Goal: Obtain resource: Download file/media

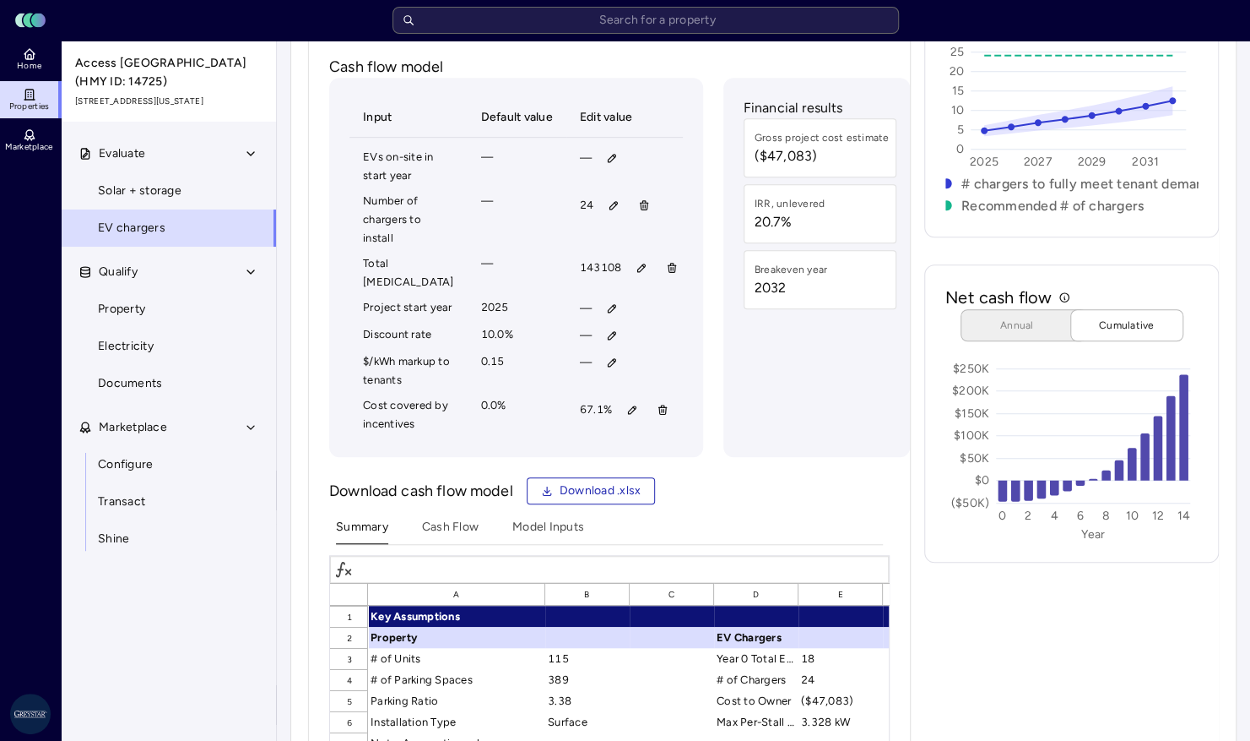
scroll to position [507, 0]
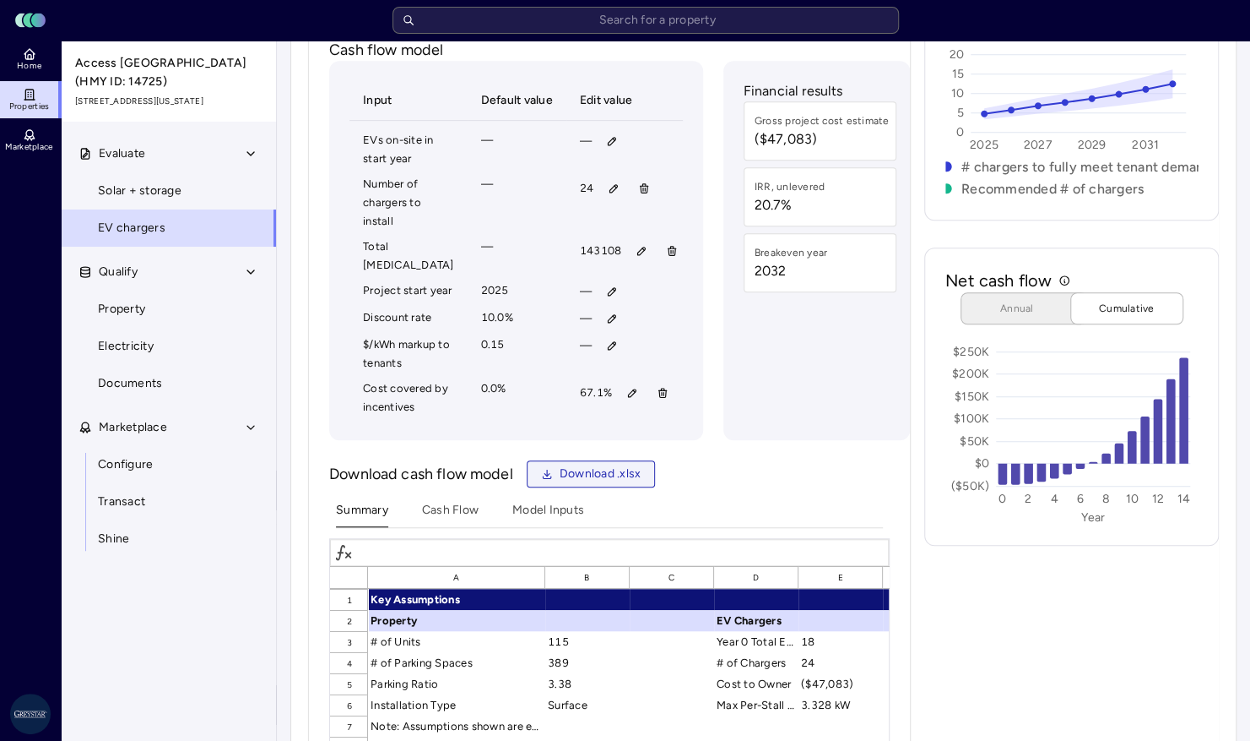
click at [576, 483] on span "Download .xlsx" at bounding box center [601, 473] width 82 height 19
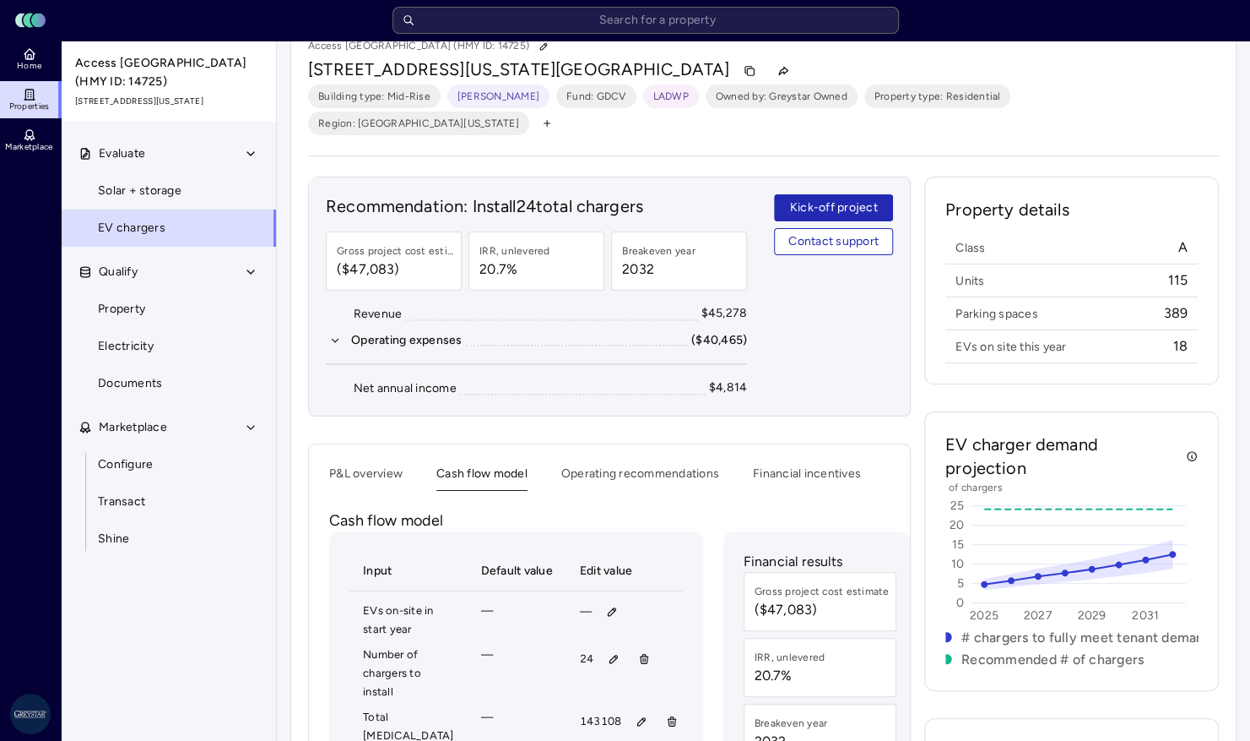
scroll to position [0, 0]
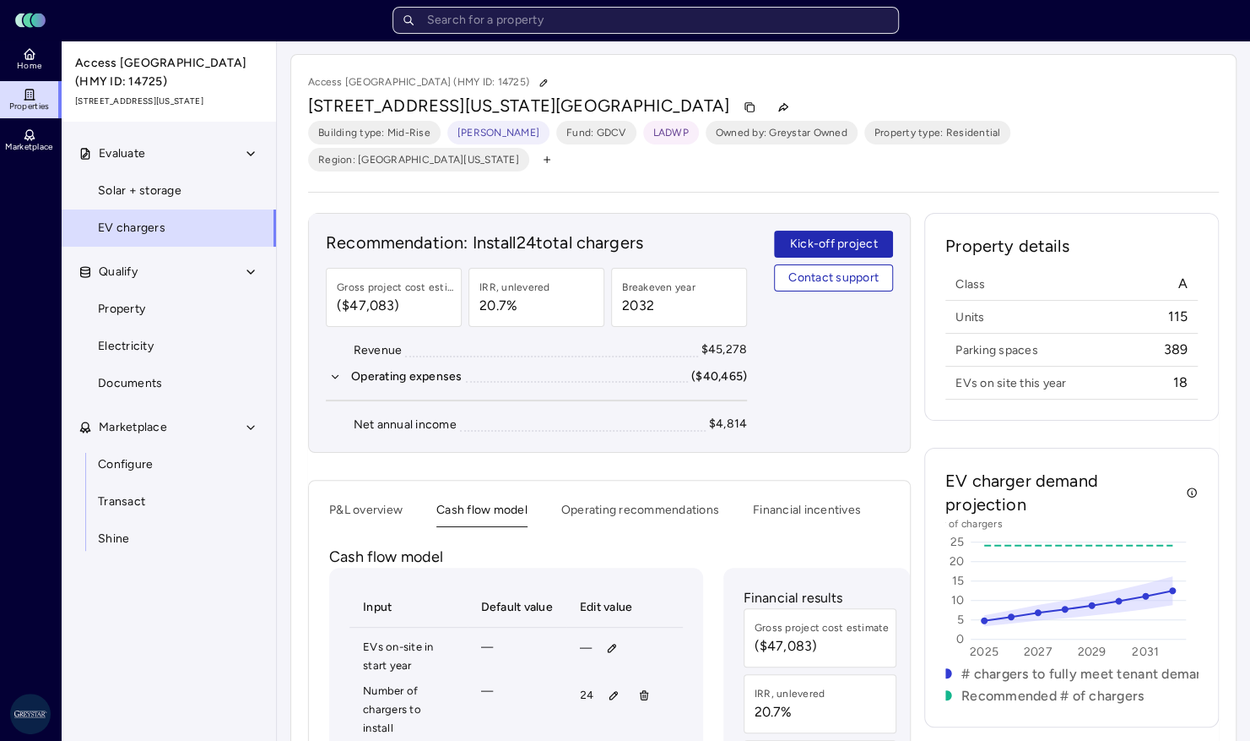
click at [487, 22] on input "text" at bounding box center [646, 20] width 507 height 27
click at [770, 108] on button "button" at bounding box center [783, 107] width 27 height 27
click at [744, 110] on icon "button" at bounding box center [750, 107] width 12 height 12
click at [538, 25] on input "text" at bounding box center [646, 20] width 507 height 27
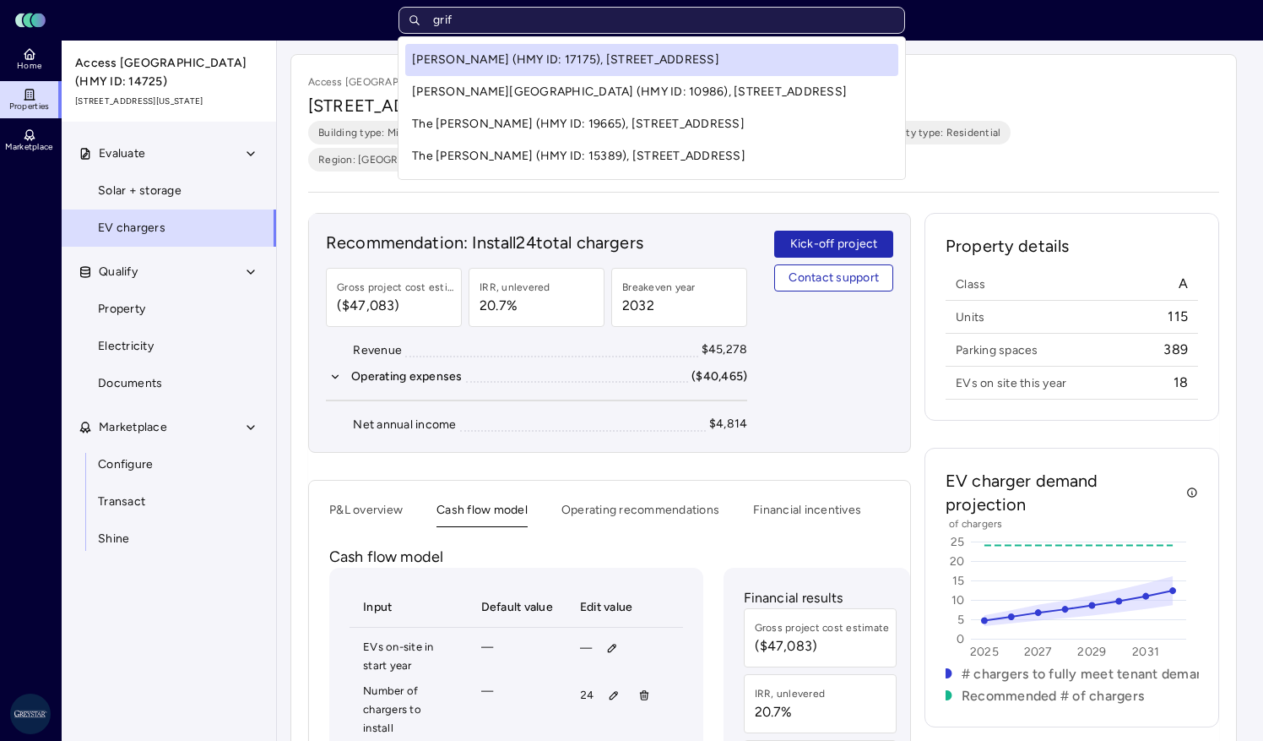
type input "griff"
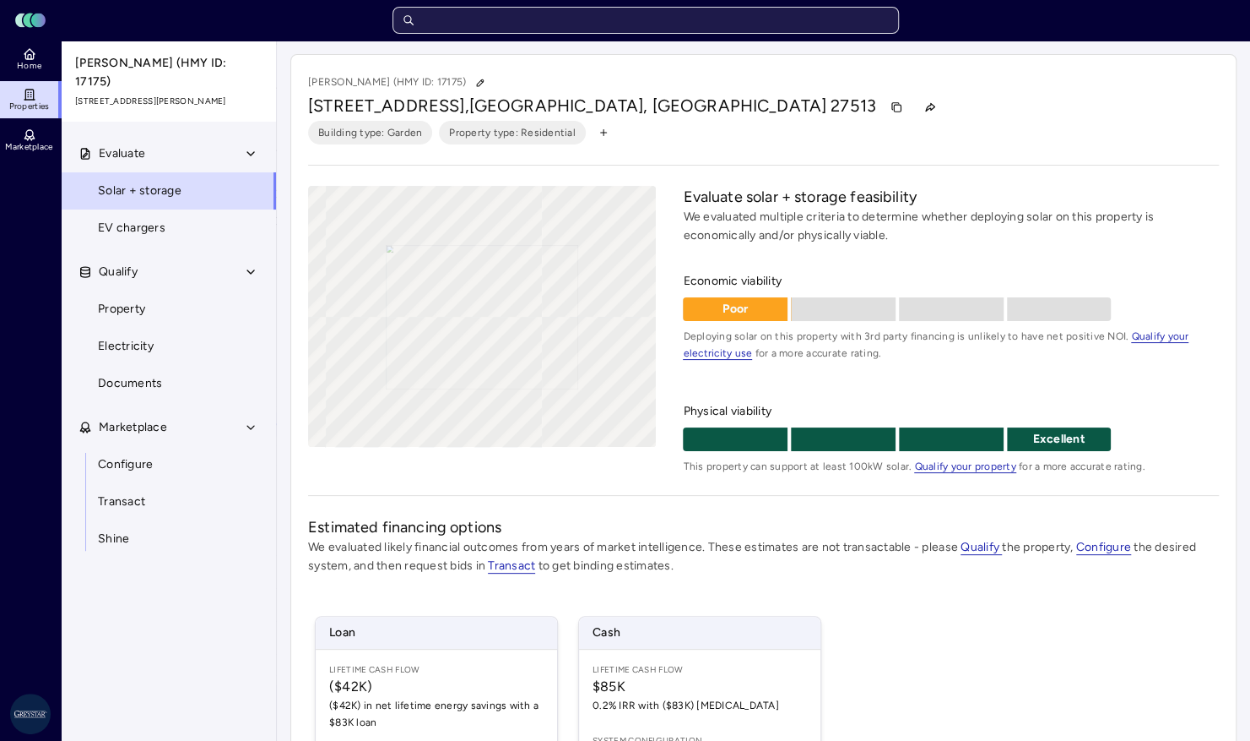
type input "g"
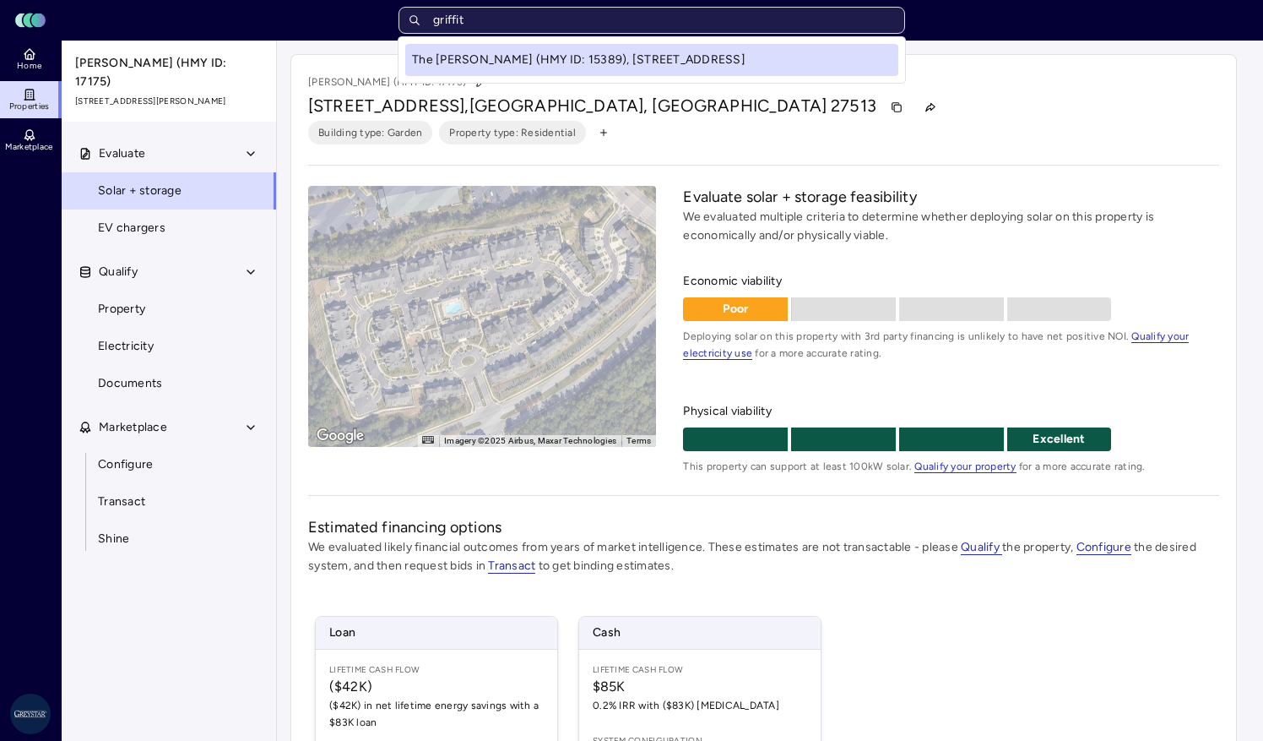
type input "[PERSON_NAME]"
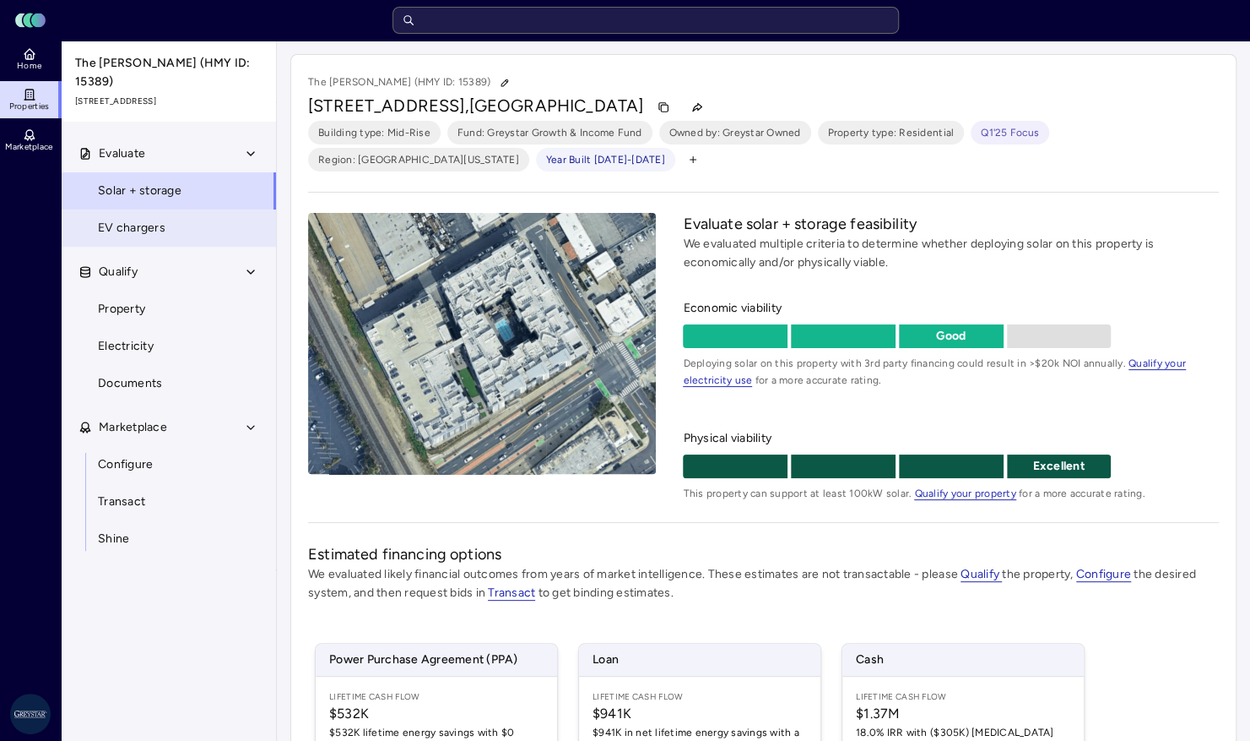
click at [120, 219] on span "EV chargers" at bounding box center [132, 228] width 68 height 19
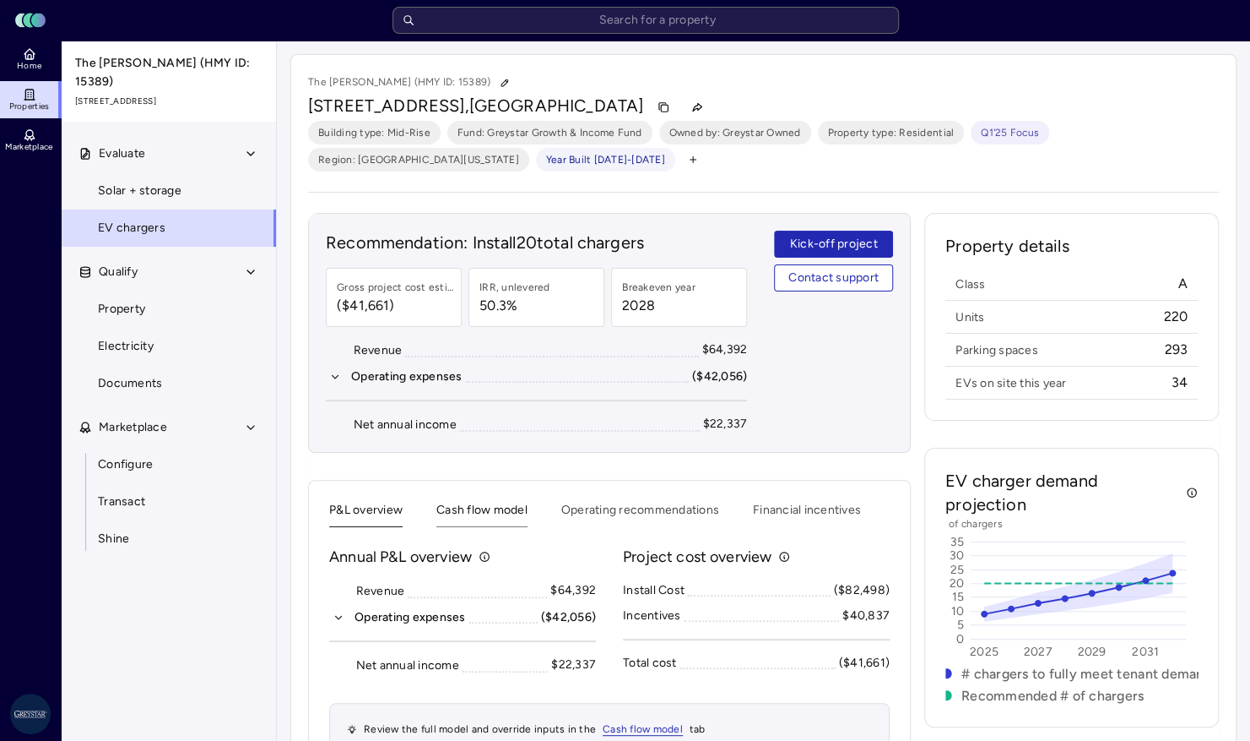
click at [502, 513] on button "Cash flow model" at bounding box center [482, 514] width 91 height 26
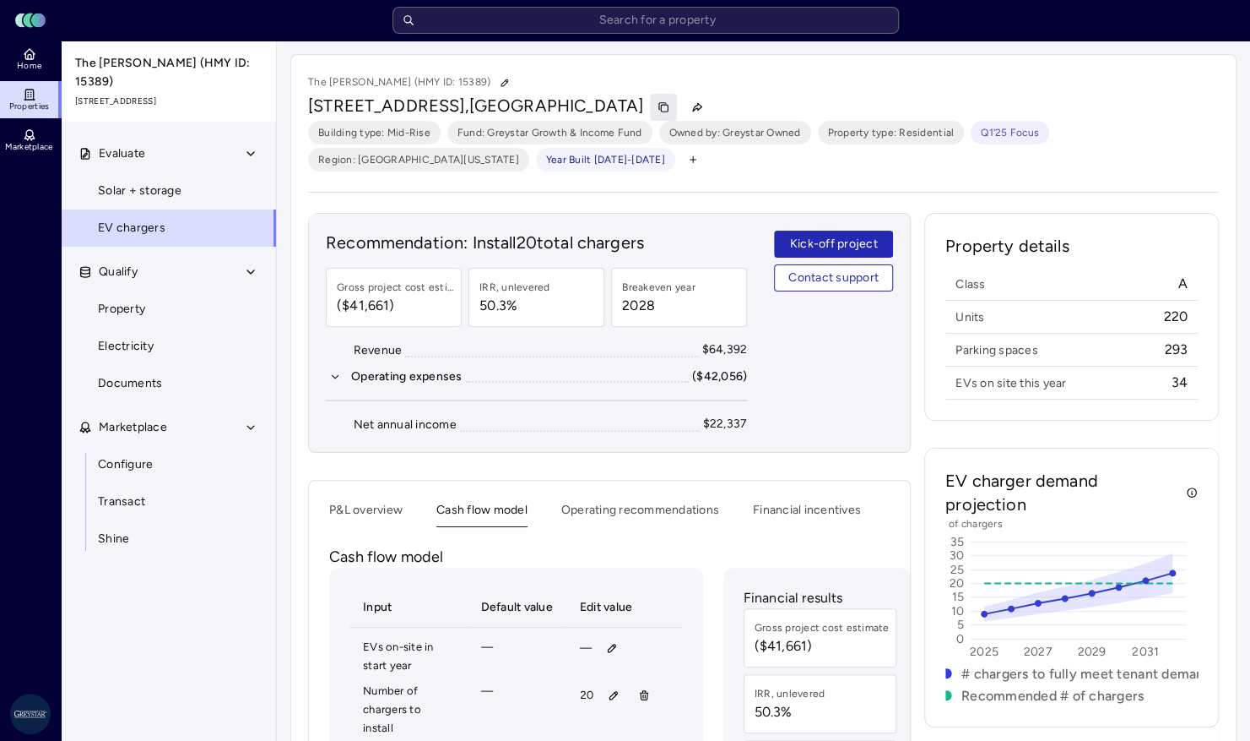
click at [661, 110] on icon "button" at bounding box center [664, 108] width 7 height 7
click at [692, 104] on icon "button" at bounding box center [698, 107] width 12 height 12
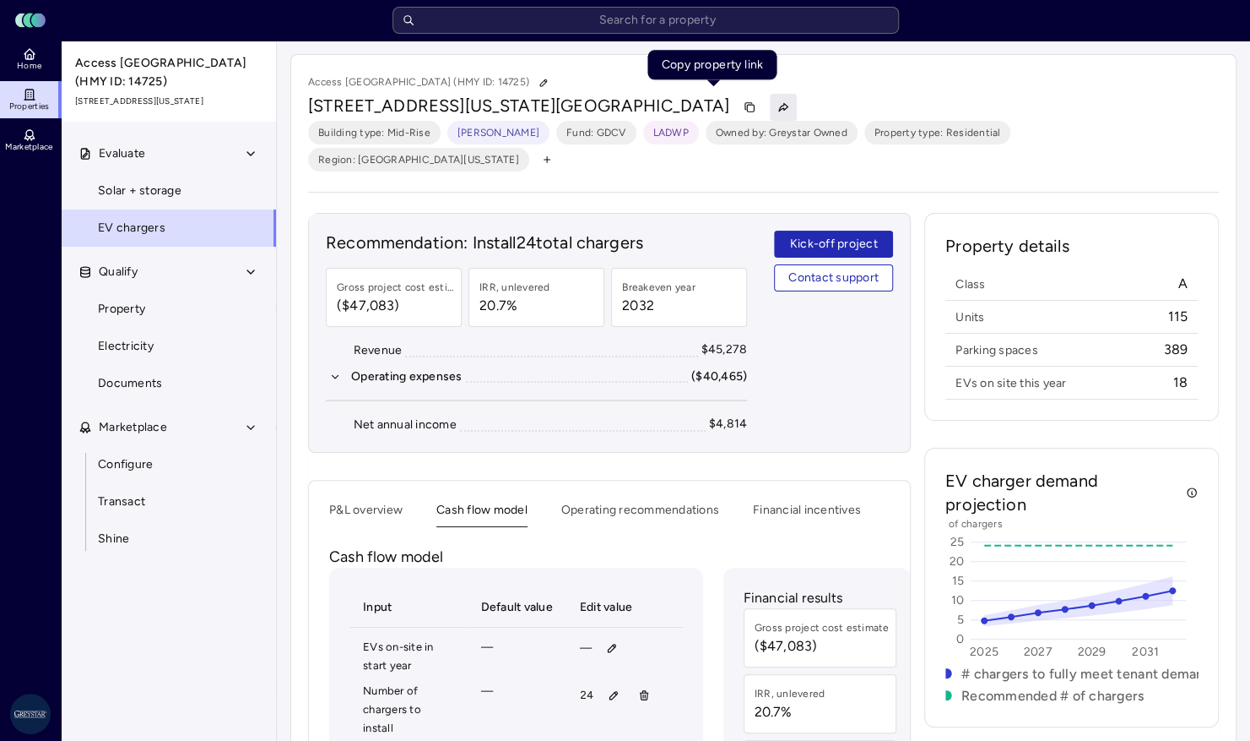
click at [770, 112] on button "button" at bounding box center [783, 107] width 27 height 27
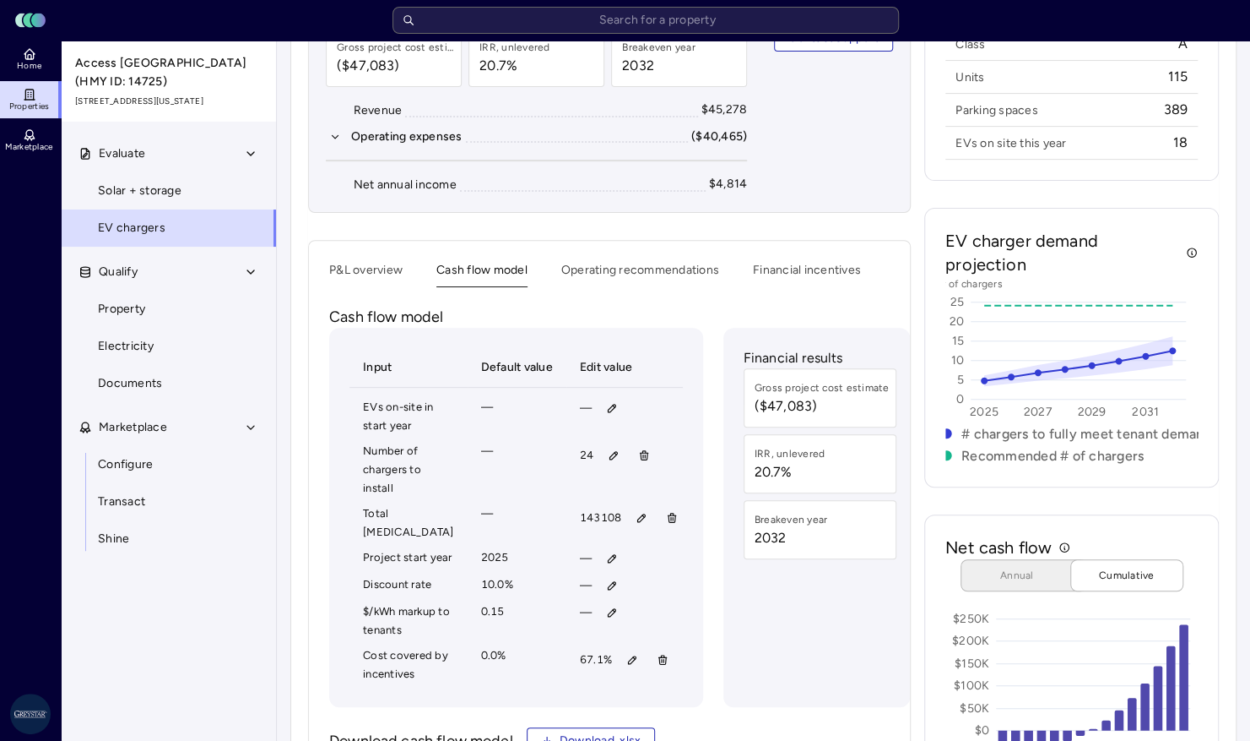
scroll to position [422, 0]
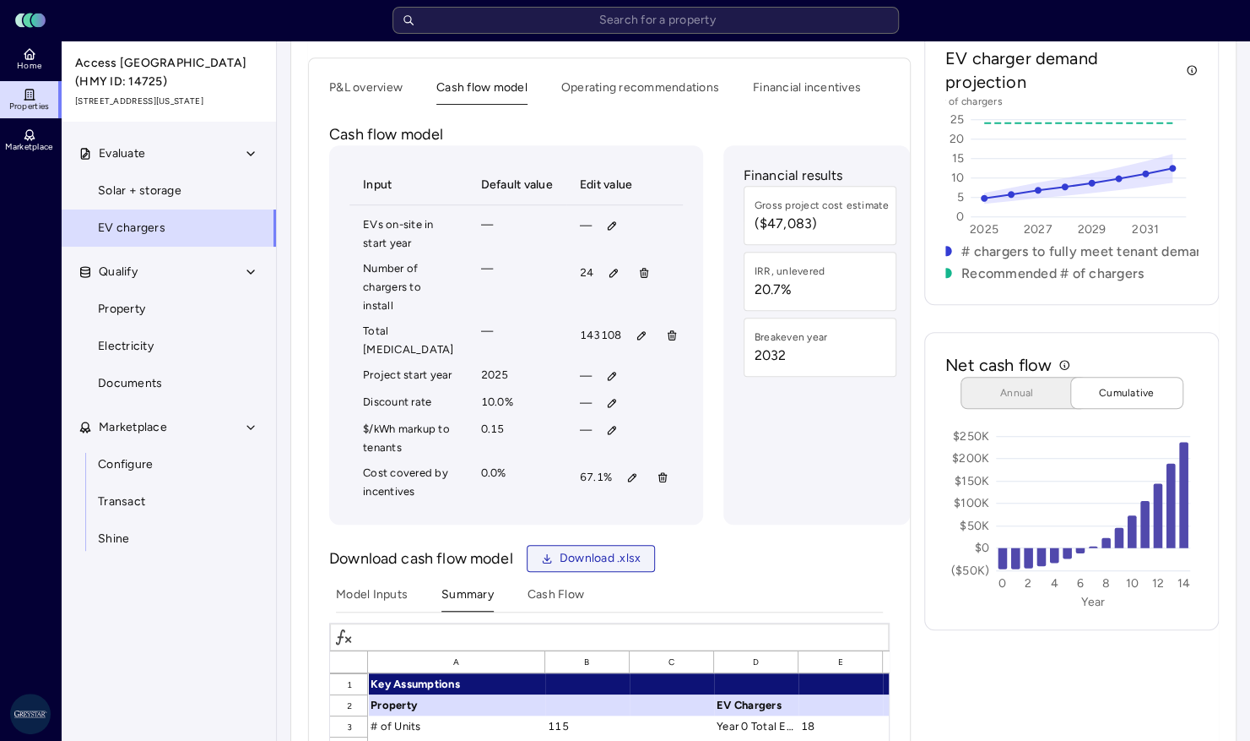
click at [563, 567] on span "Download .xlsx" at bounding box center [601, 558] width 82 height 19
